Goal: Use online tool/utility

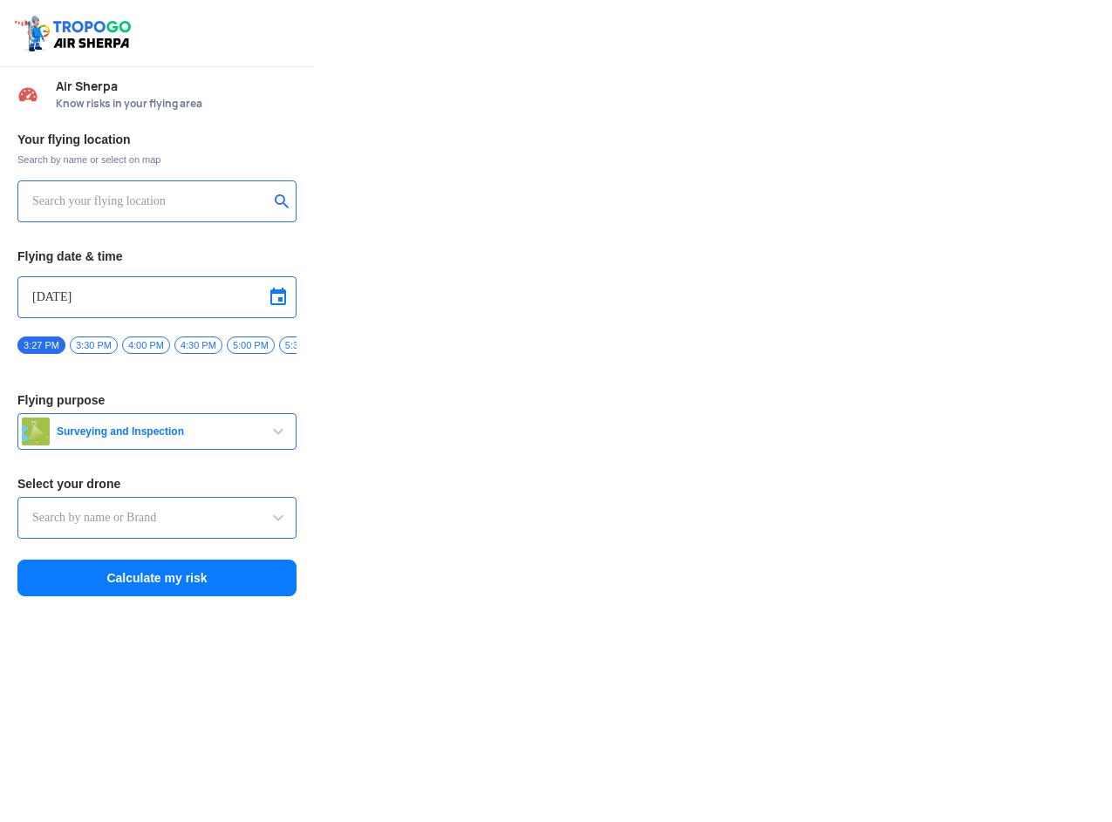
type input "DJI Mini2"
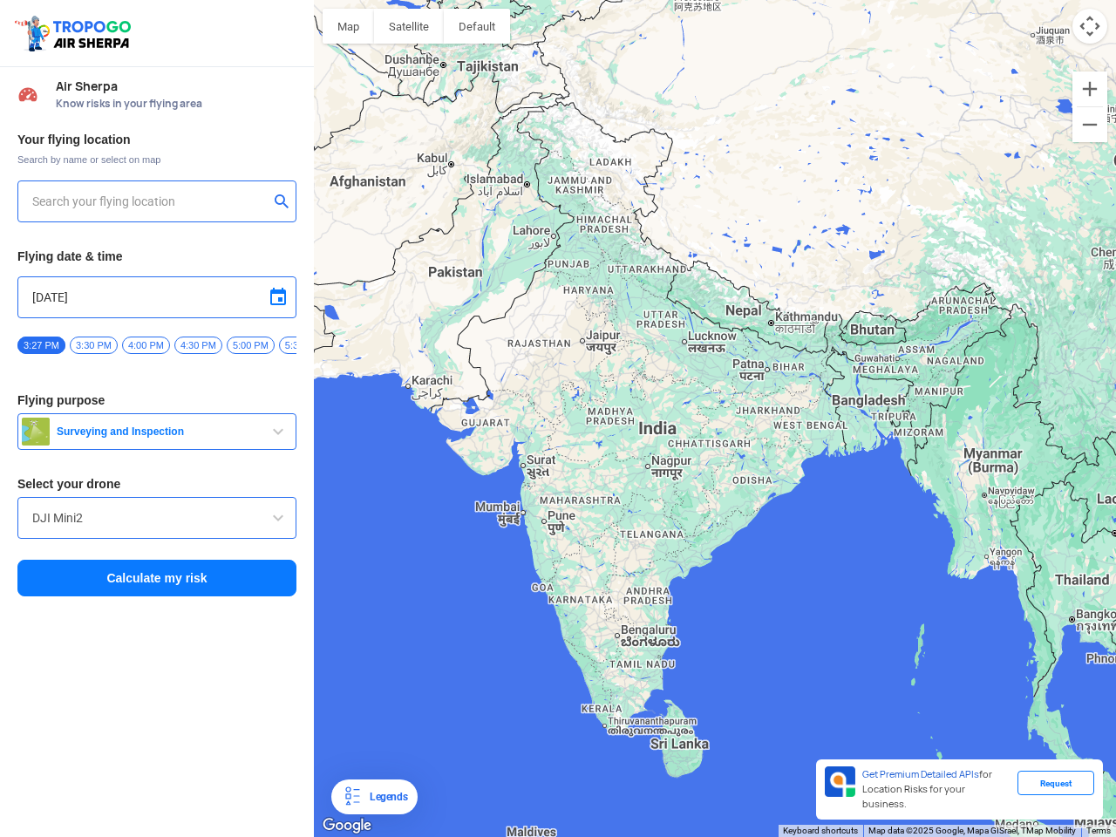
click at [75, 33] on img at bounding box center [75, 33] width 124 height 40
click at [150, 201] on input "text" at bounding box center [150, 201] width 236 height 21
click at [285, 203] on button "submit" at bounding box center [285, 202] width 21 height 17
click at [157, 297] on input "[DATE]" at bounding box center [156, 297] width 249 height 21
click at [278, 297] on div at bounding box center [558, 418] width 1116 height 837
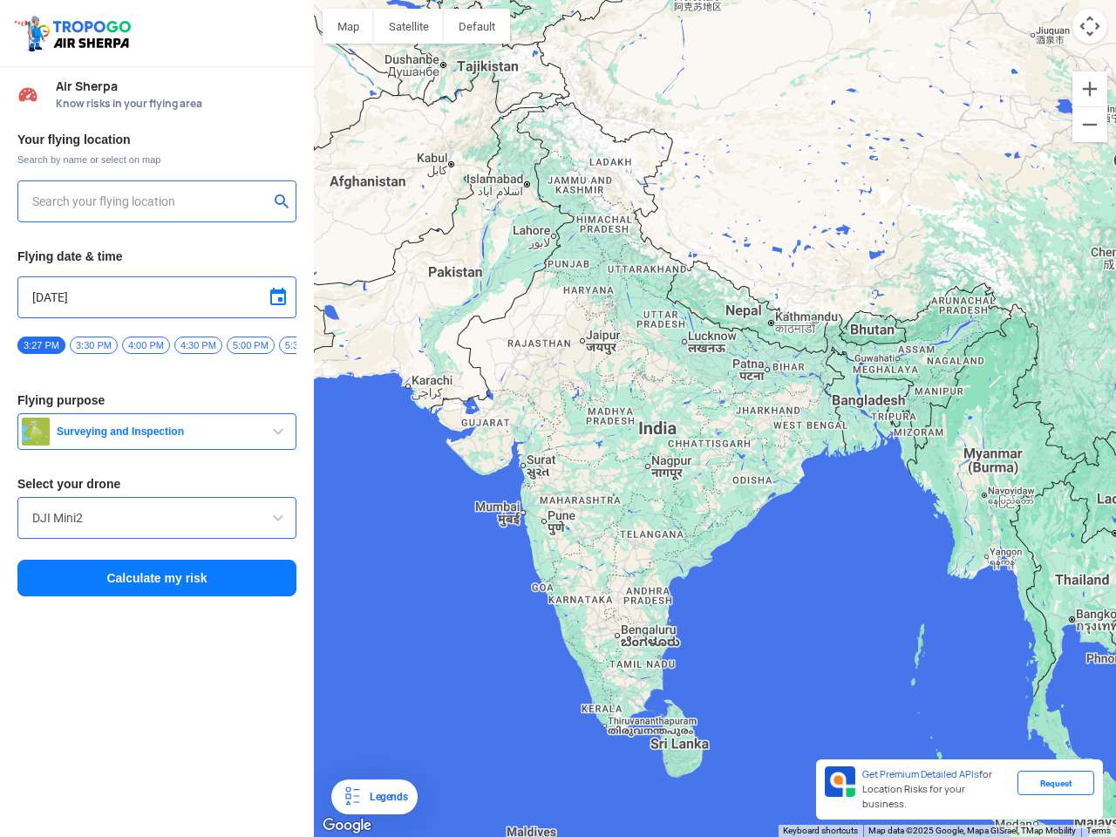
click at [41, 345] on div at bounding box center [558, 418] width 1116 height 837
click at [93, 345] on div at bounding box center [558, 418] width 1116 height 837
click at [146, 345] on div at bounding box center [558, 418] width 1116 height 837
click at [198, 345] on div at bounding box center [558, 418] width 1116 height 837
click at [250, 345] on div at bounding box center [558, 418] width 1116 height 837
